Goal: Navigation & Orientation: Find specific page/section

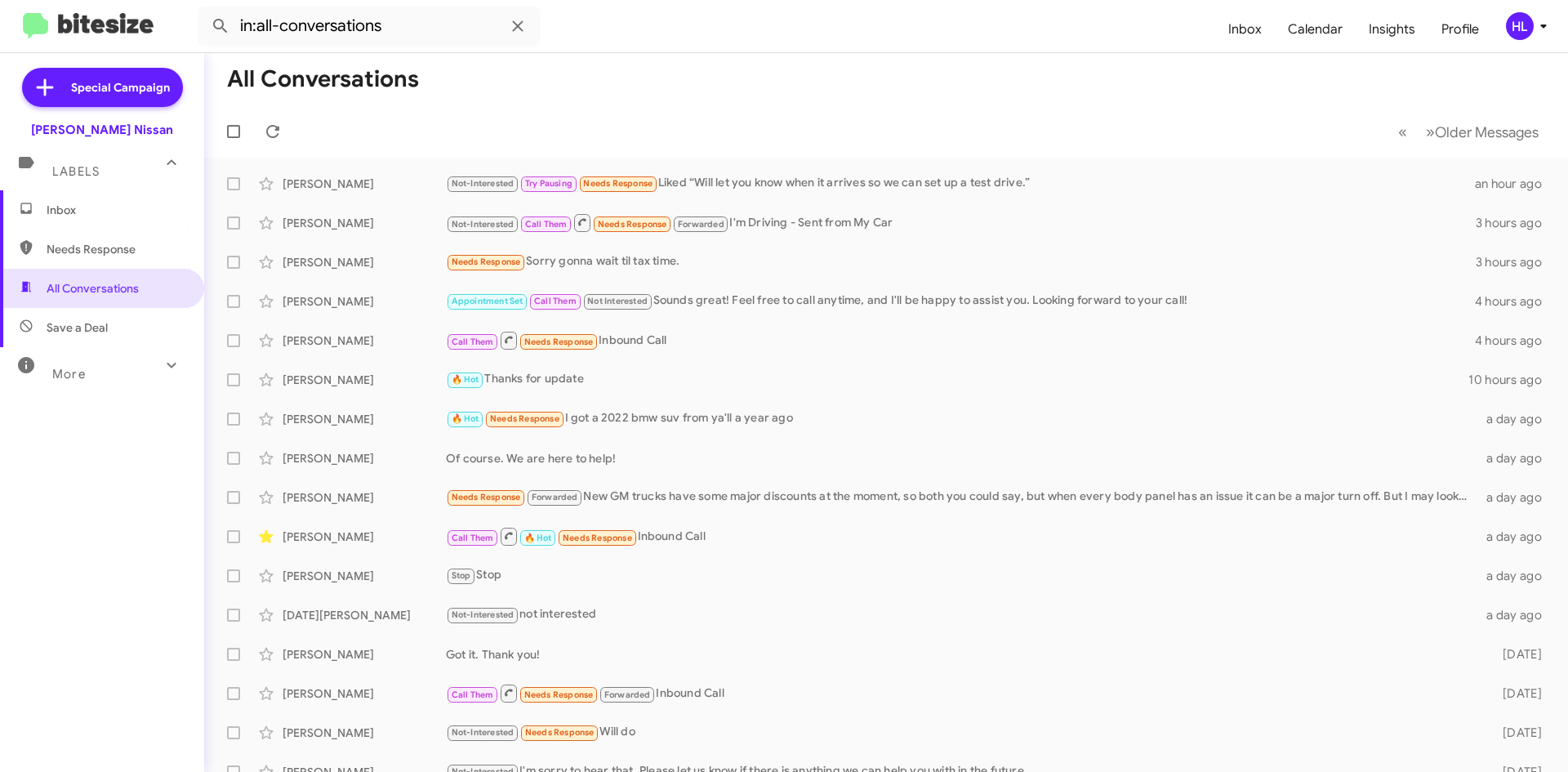
click at [113, 32] on img at bounding box center [88, 26] width 130 height 27
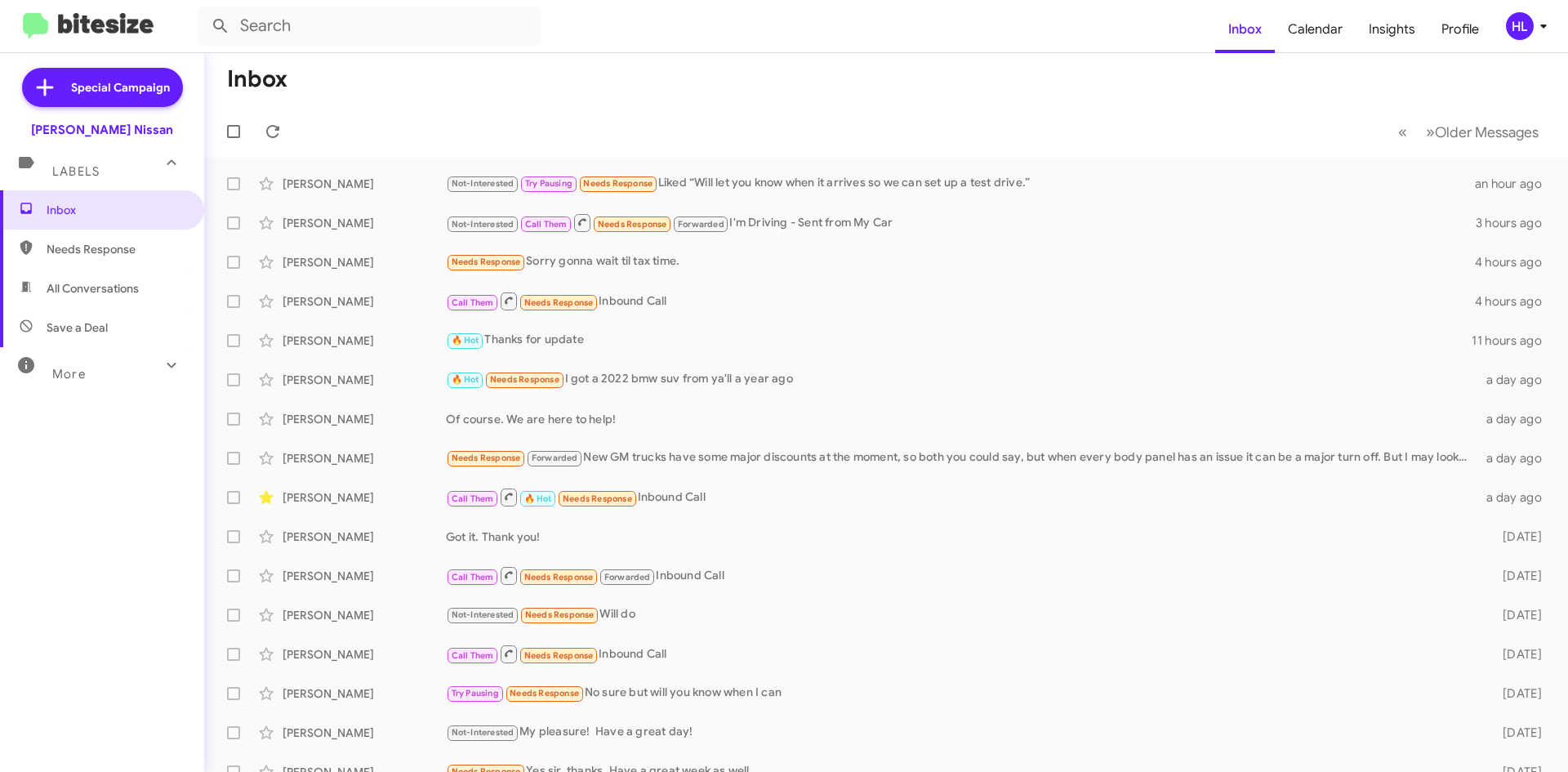
click at [147, 311] on span "Save a Deal" at bounding box center [102, 327] width 204 height 39
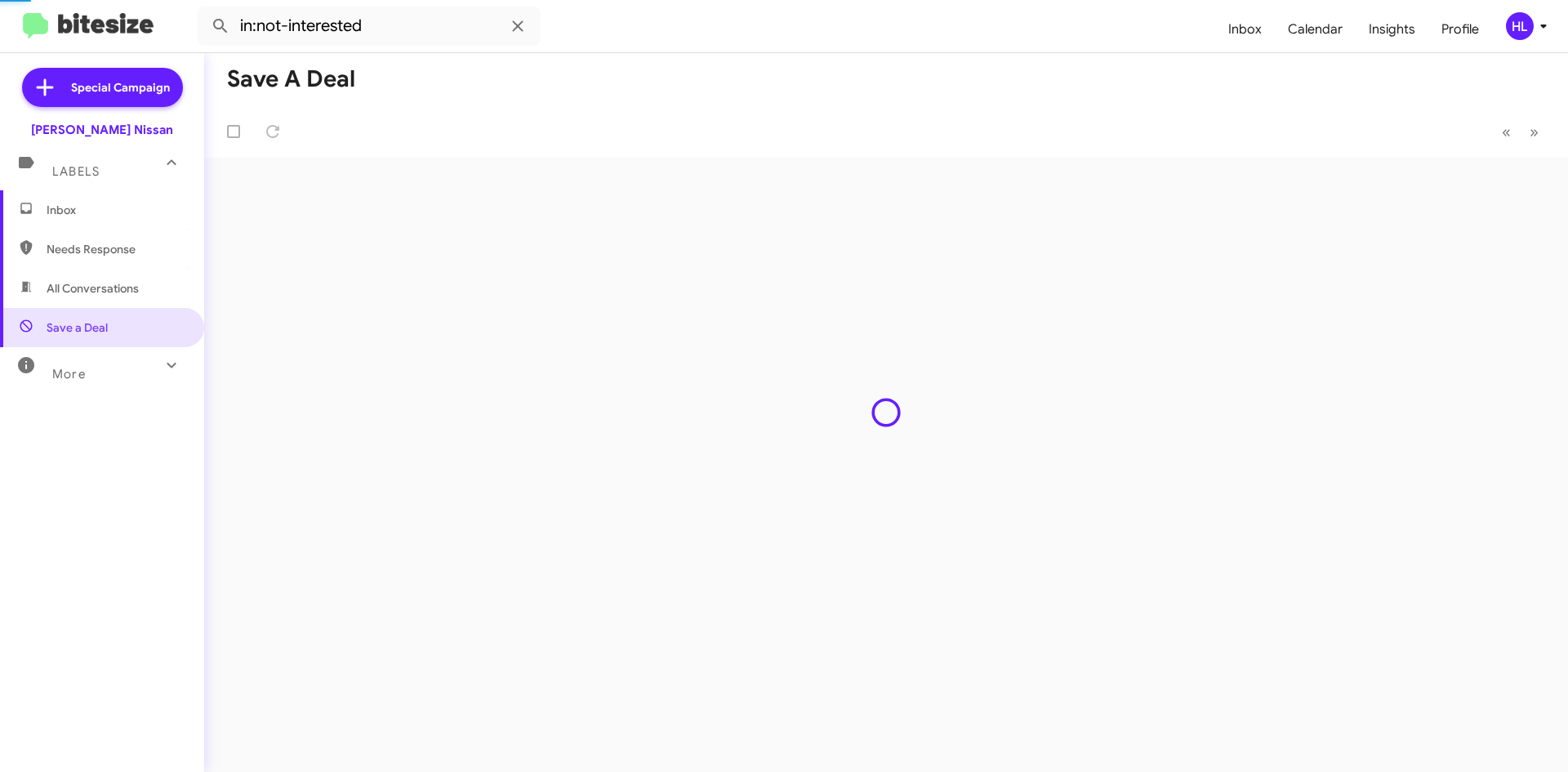
click at [147, 296] on span "All Conversations" at bounding box center [102, 288] width 204 height 39
type input "in:all-conversations"
